Goal: Check status: Check status

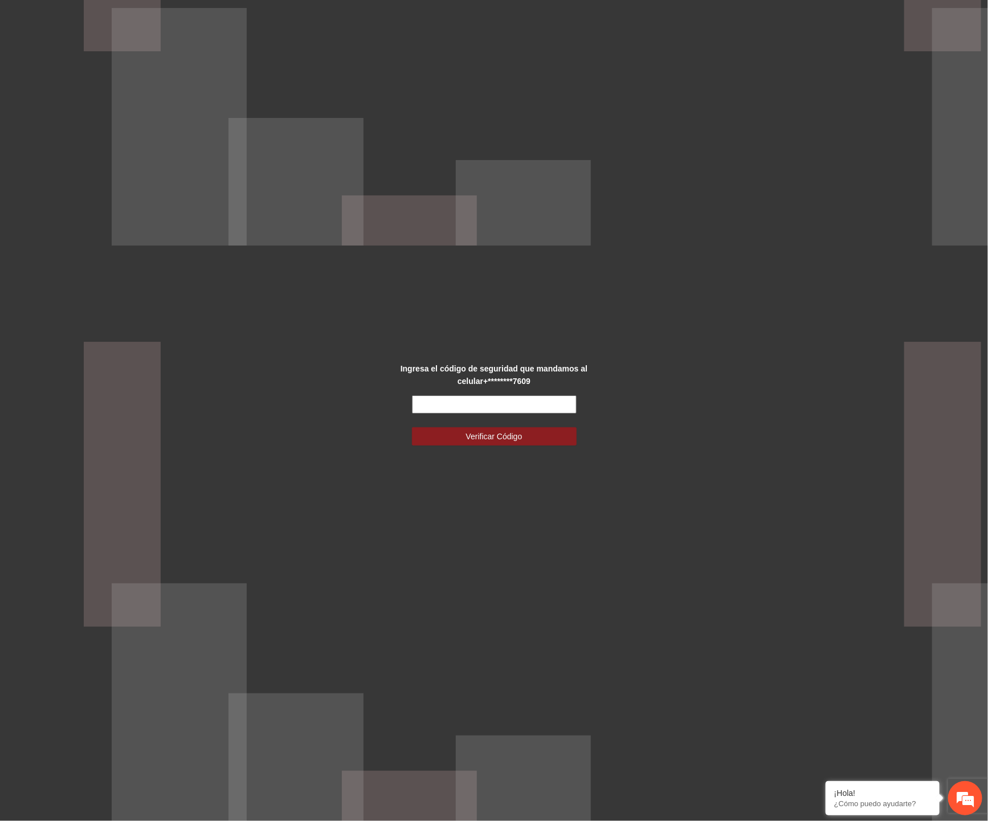
click at [479, 401] on input "text" at bounding box center [494, 404] width 165 height 18
type input "******"
click at [412, 427] on button "Verificar Código" at bounding box center [494, 436] width 165 height 18
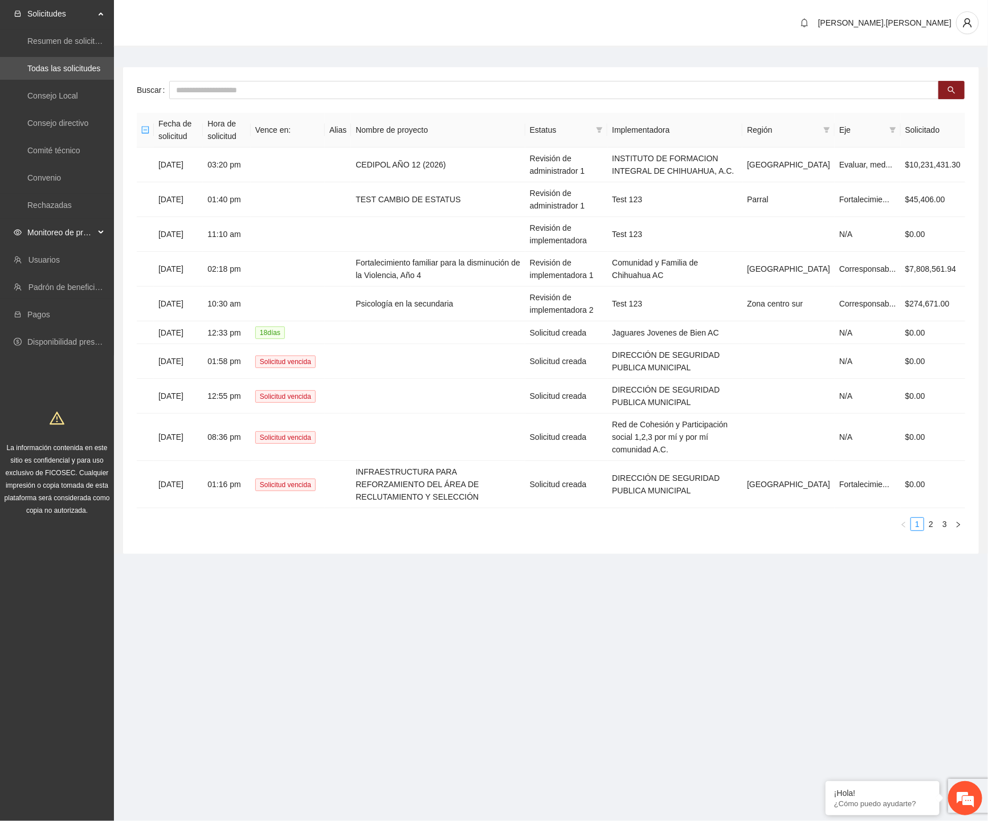
click at [88, 231] on span "Monitoreo de proyectos" at bounding box center [60, 232] width 67 height 23
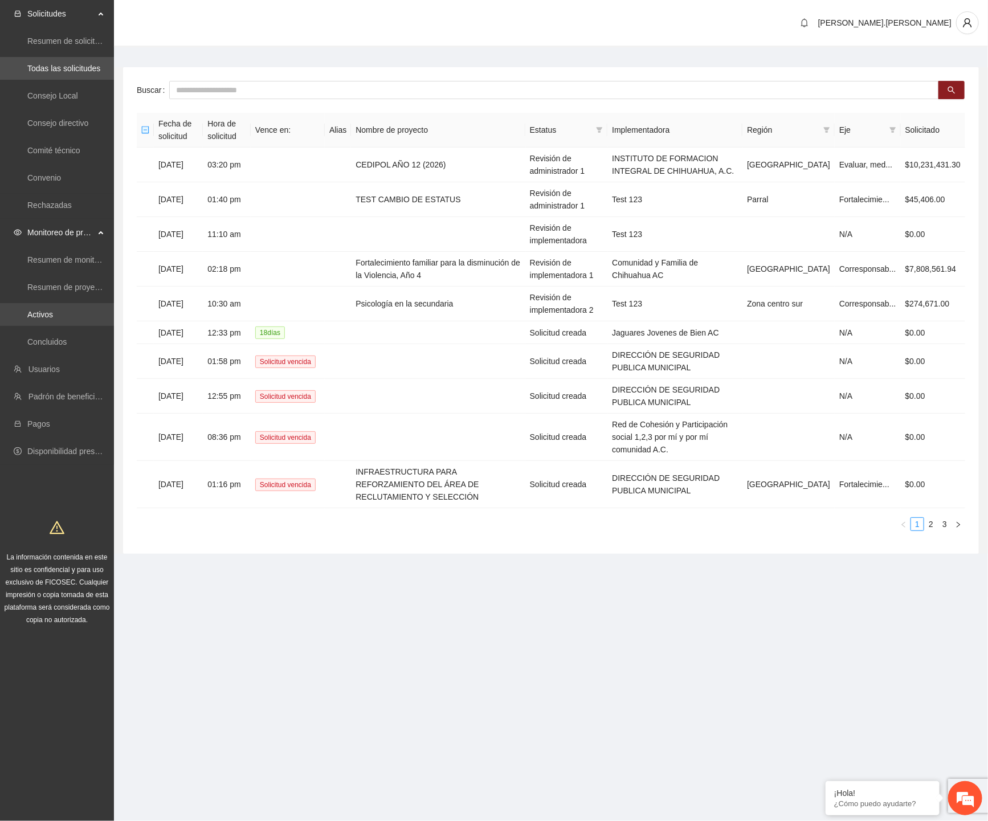
click at [53, 310] on link "Activos" at bounding box center [40, 314] width 26 height 9
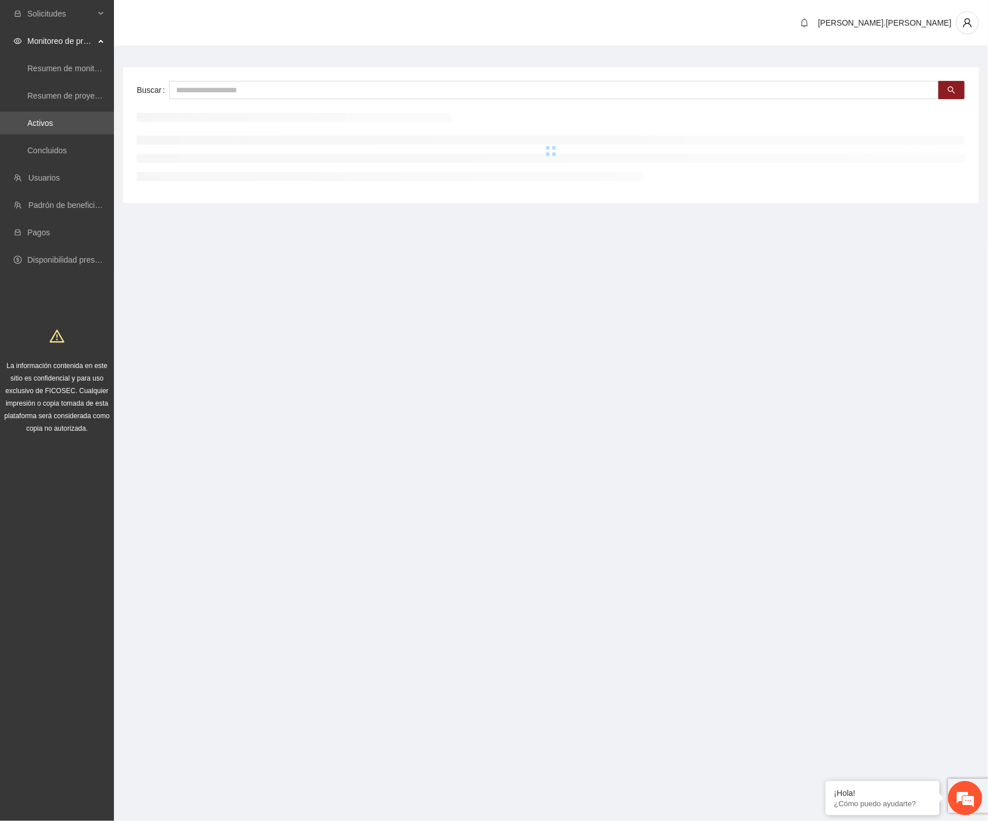
click at [319, 72] on div "Buscar" at bounding box center [551, 135] width 856 height 136
click at [310, 83] on input "text" at bounding box center [554, 90] width 770 height 18
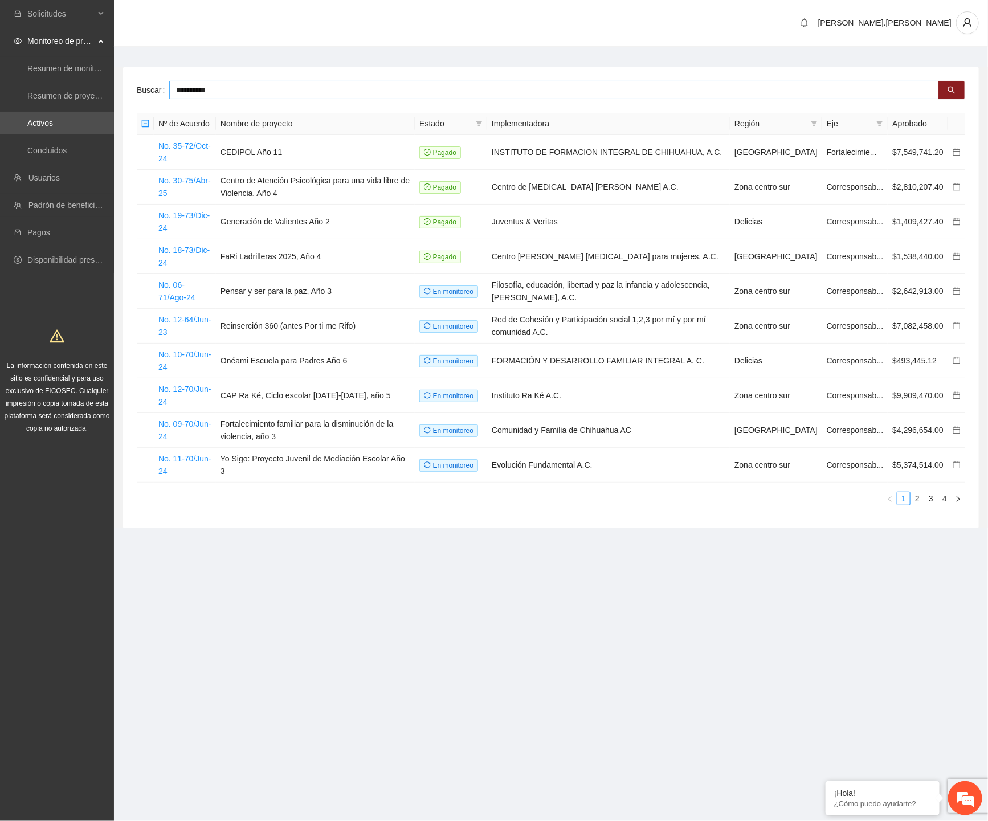
type input "**********"
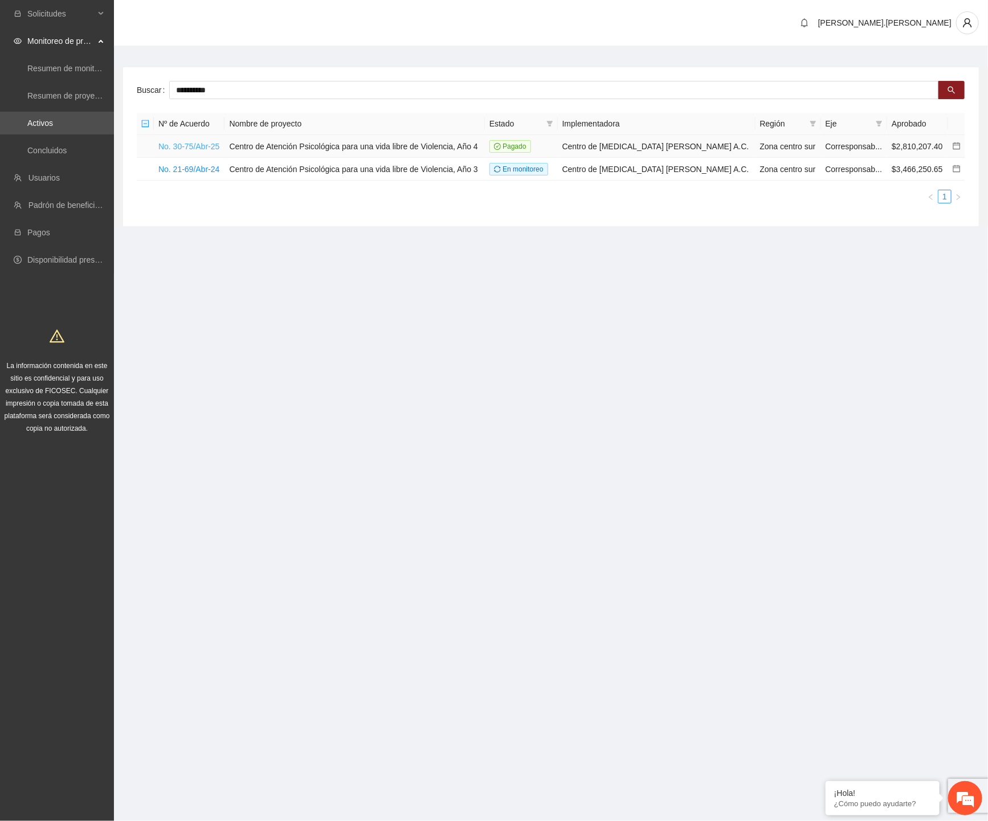
click at [204, 147] on link "No. 30-75/Abr-25" at bounding box center [188, 146] width 61 height 9
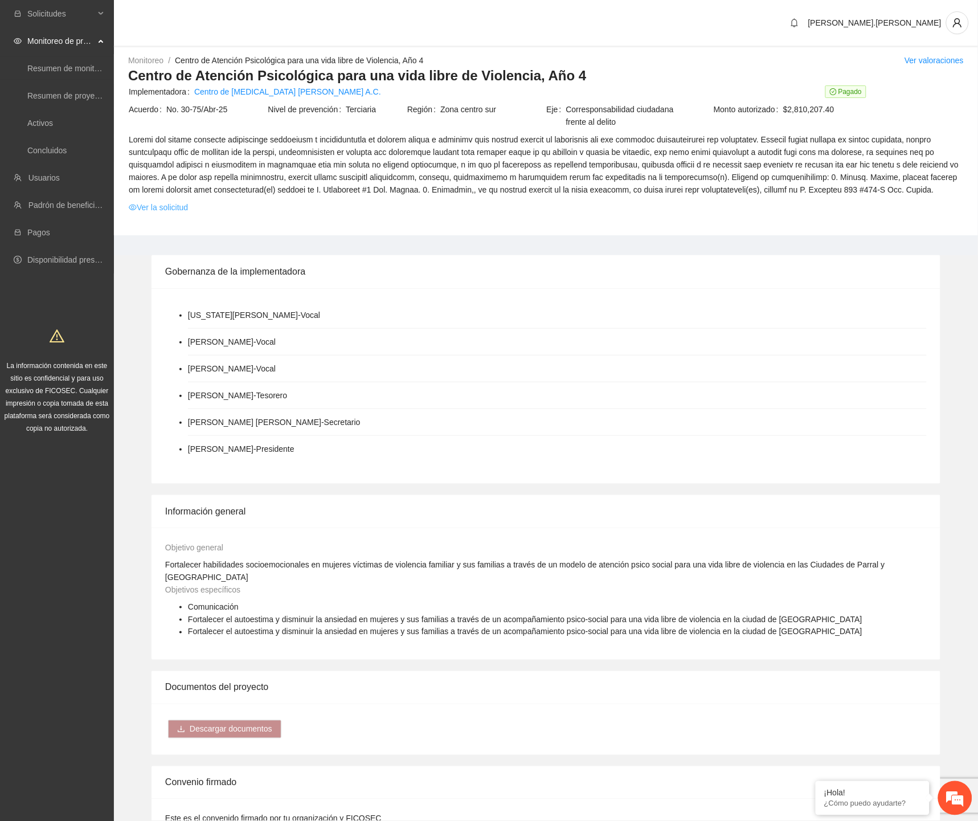
click at [174, 210] on link "Ver la solicitud" at bounding box center [158, 207] width 59 height 13
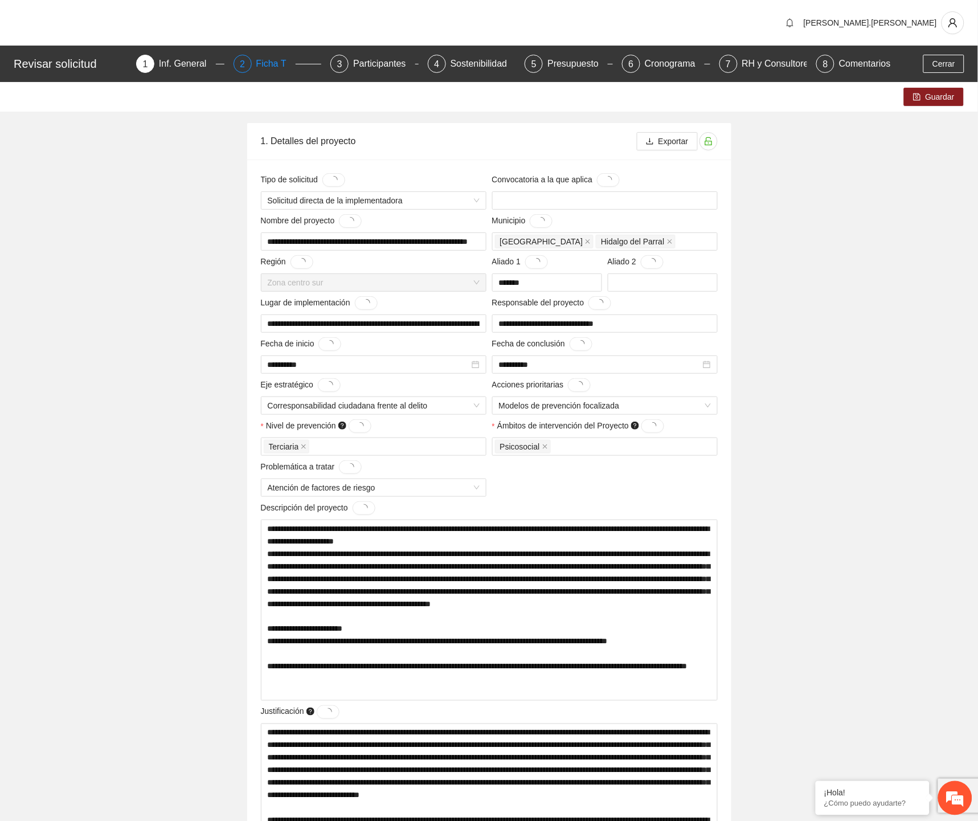
click at [254, 65] on div "2 Ficha T" at bounding box center [278, 64] width 88 height 18
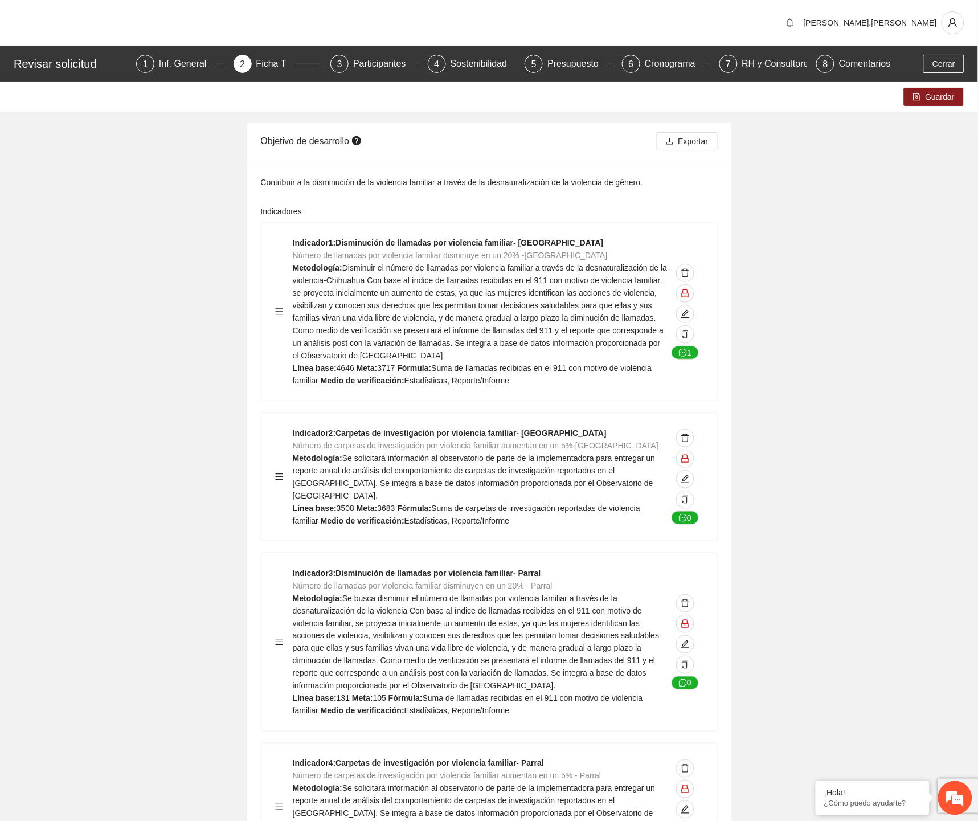
click at [277, 180] on div "Contribuir a la disminución de la violencia familiar a través de la desnaturali…" at bounding box center [489, 182] width 457 height 13
copy div "Contribuir a la disminución de la violencia familiar a través de la desnaturali…"
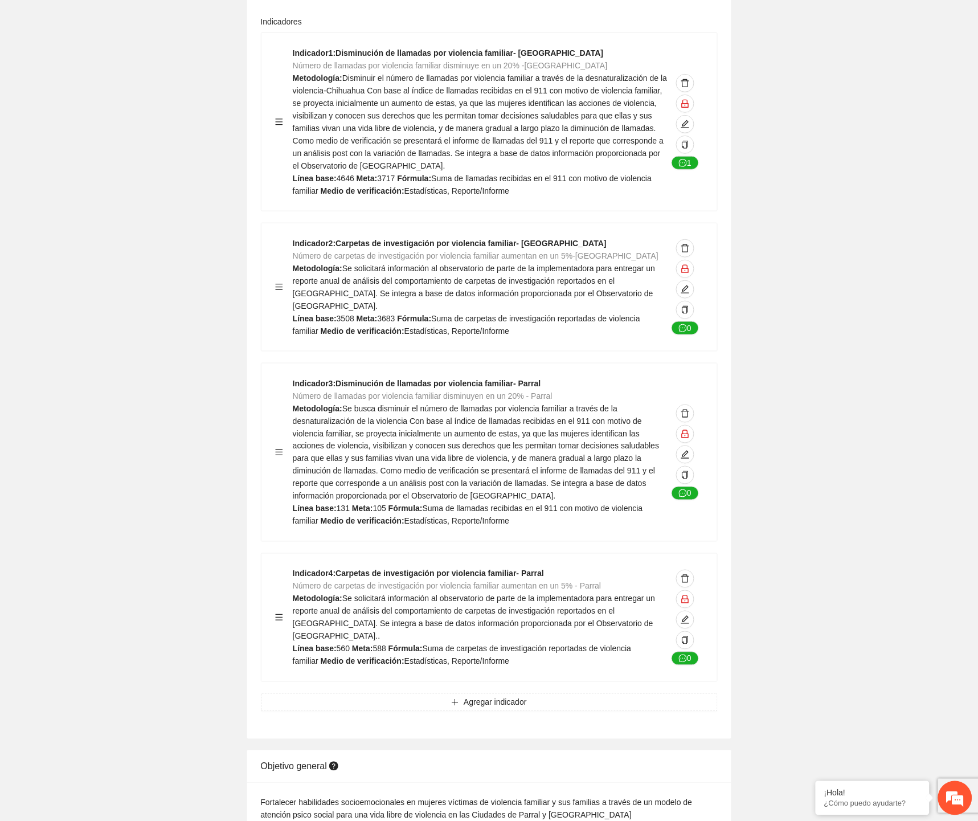
scroll to position [443, 0]
